Goal: Task Accomplishment & Management: Use online tool/utility

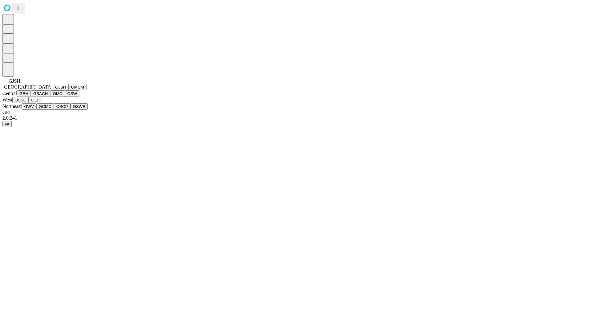
click at [53, 90] on button "GJSH" at bounding box center [61, 87] width 16 height 6
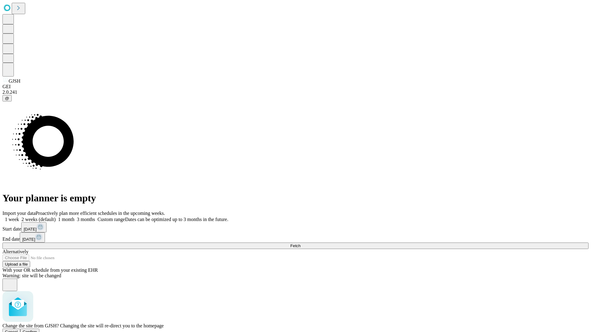
click at [37, 330] on span "Confirm" at bounding box center [30, 332] width 14 height 5
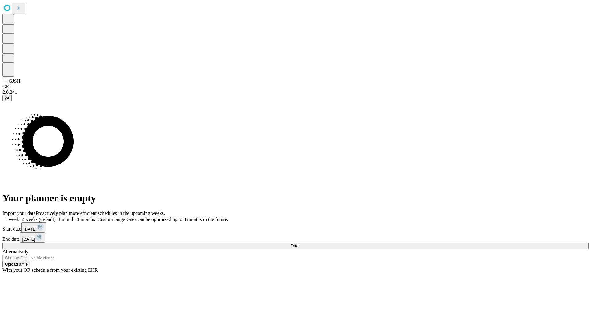
click at [74, 217] on label "1 month" at bounding box center [65, 219] width 19 height 5
click at [300, 244] on span "Fetch" at bounding box center [295, 246] width 10 height 5
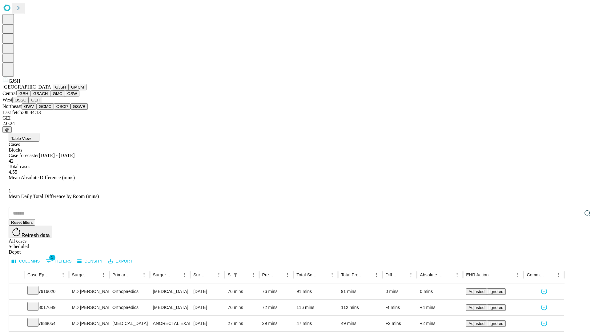
click at [69, 90] on button "GMCM" at bounding box center [78, 87] width 18 height 6
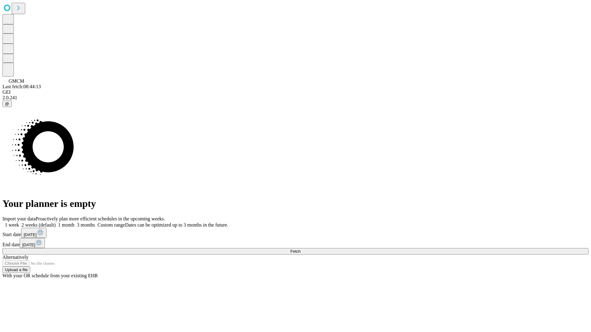
click at [74, 222] on label "1 month" at bounding box center [65, 224] width 19 height 5
click at [300, 249] on span "Fetch" at bounding box center [295, 251] width 10 height 5
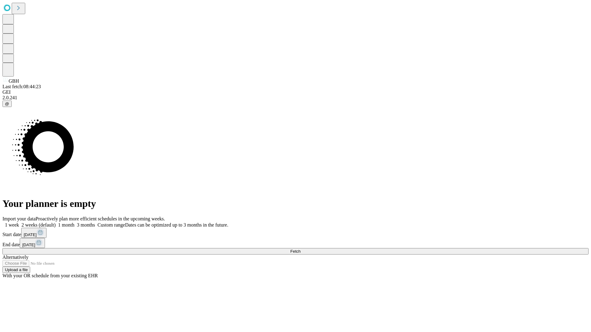
click at [74, 222] on label "1 month" at bounding box center [65, 224] width 19 height 5
click at [300, 249] on span "Fetch" at bounding box center [295, 251] width 10 height 5
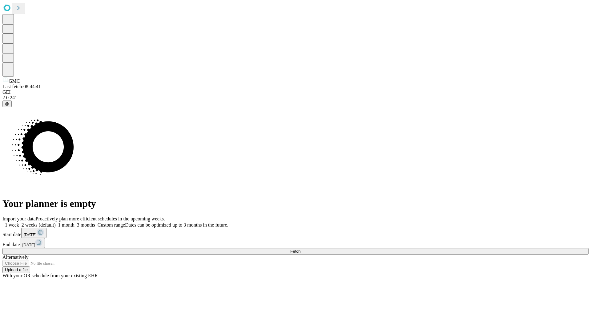
click at [300, 249] on span "Fetch" at bounding box center [295, 251] width 10 height 5
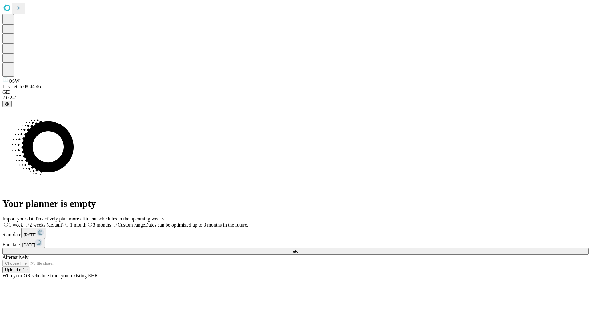
click at [86, 222] on label "1 month" at bounding box center [75, 224] width 23 height 5
click at [300, 249] on span "Fetch" at bounding box center [295, 251] width 10 height 5
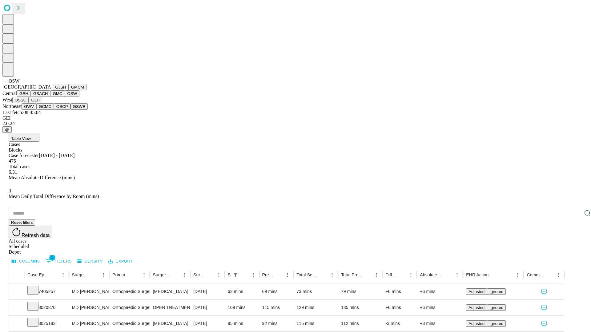
click at [29, 103] on button "OSSC" at bounding box center [20, 100] width 17 height 6
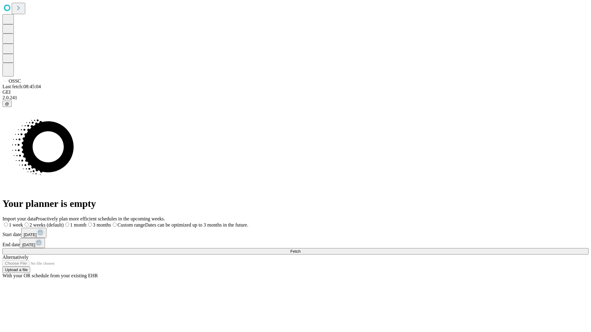
click at [86, 222] on label "1 month" at bounding box center [75, 224] width 23 height 5
click at [300, 249] on span "Fetch" at bounding box center [295, 251] width 10 height 5
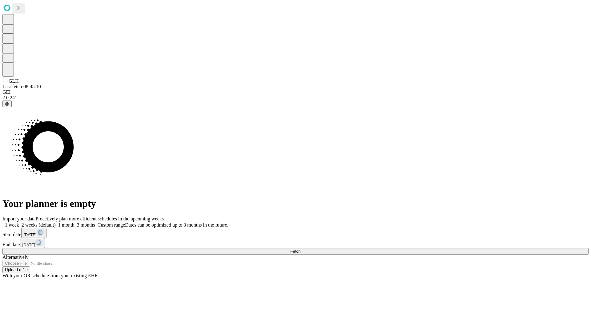
click at [74, 222] on label "1 month" at bounding box center [65, 224] width 19 height 5
click at [300, 249] on span "Fetch" at bounding box center [295, 251] width 10 height 5
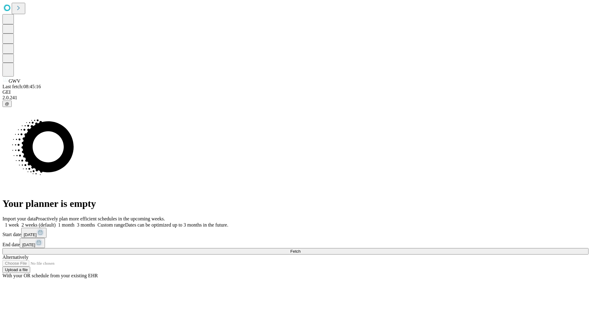
click at [74, 222] on label "1 month" at bounding box center [65, 224] width 19 height 5
click at [300, 249] on span "Fetch" at bounding box center [295, 251] width 10 height 5
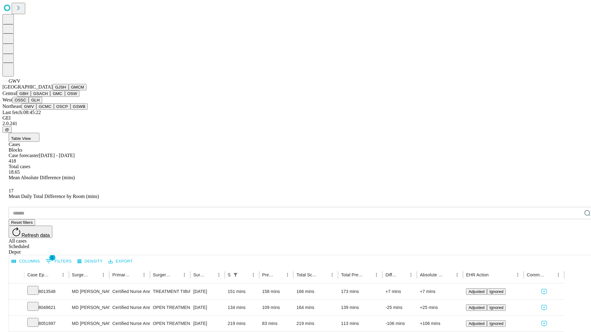
click at [48, 110] on button "GCMC" at bounding box center [45, 106] width 18 height 6
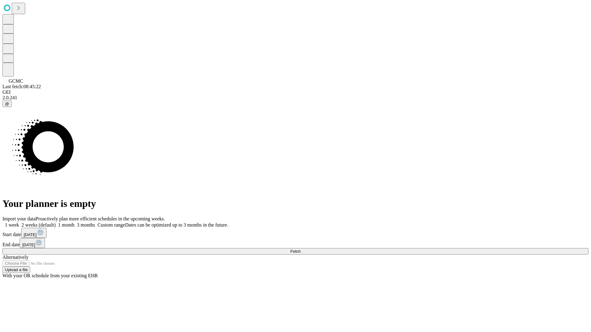
click at [74, 222] on label "1 month" at bounding box center [65, 224] width 19 height 5
click at [300, 249] on span "Fetch" at bounding box center [295, 251] width 10 height 5
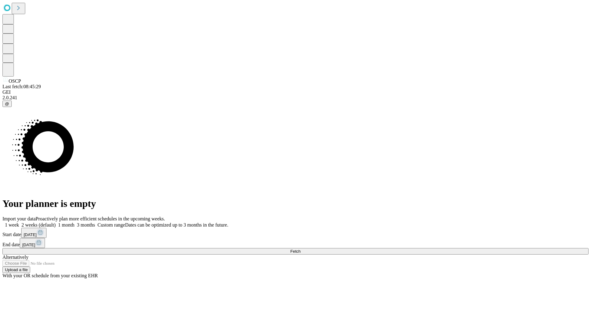
click at [74, 222] on label "1 month" at bounding box center [65, 224] width 19 height 5
click at [300, 249] on span "Fetch" at bounding box center [295, 251] width 10 height 5
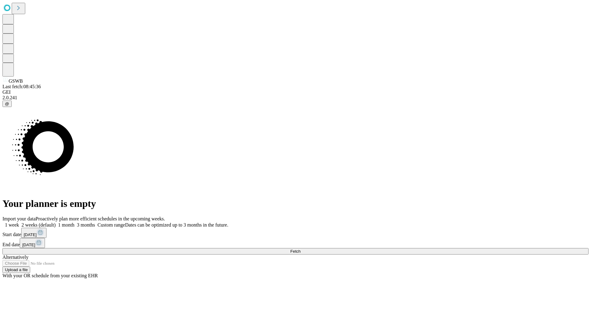
click at [74, 222] on label "1 month" at bounding box center [65, 224] width 19 height 5
click at [300, 249] on span "Fetch" at bounding box center [295, 251] width 10 height 5
